Goal: Task Accomplishment & Management: Use online tool/utility

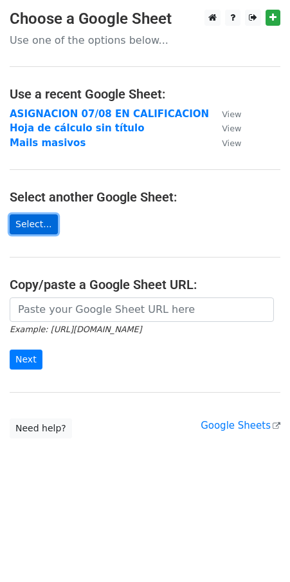
click at [37, 221] on link "Select..." at bounding box center [34, 224] width 48 height 20
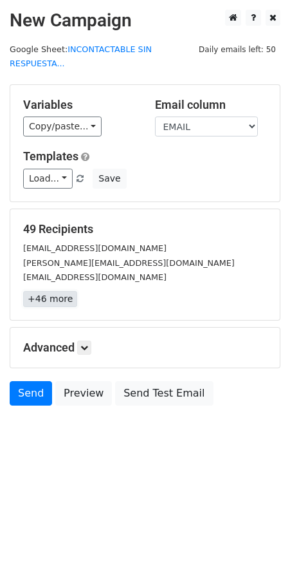
click at [52, 291] on link "+46 more" at bounding box center [50, 299] width 54 height 16
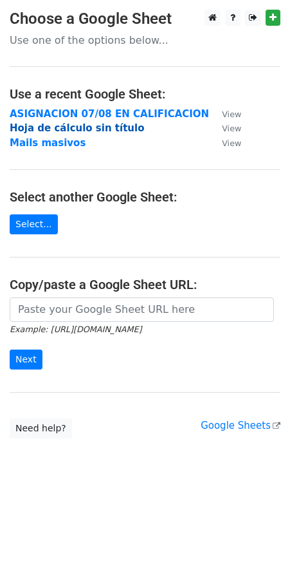
click at [69, 131] on strong "Hoja de cálculo sin título" at bounding box center [77, 128] width 134 height 12
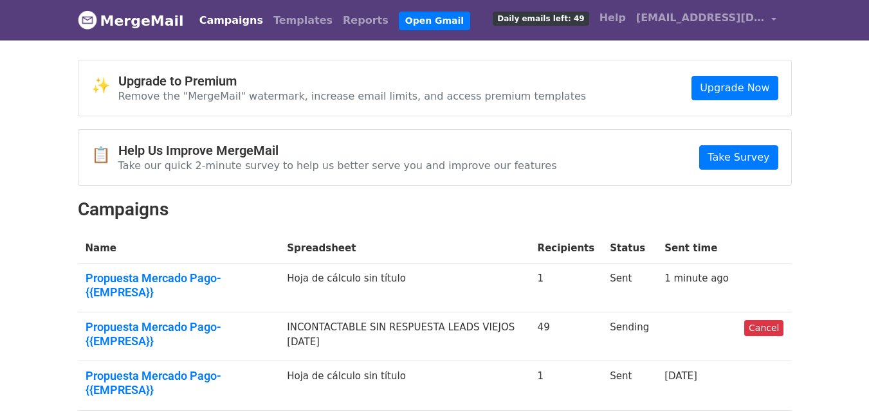
click at [624, 335] on td "Sending" at bounding box center [629, 337] width 55 height 49
click at [622, 313] on td "Sending" at bounding box center [629, 337] width 55 height 49
click at [530, 292] on td "Hoja de cálculo sin título" at bounding box center [404, 288] width 250 height 49
